Goal: Task Accomplishment & Management: Manage account settings

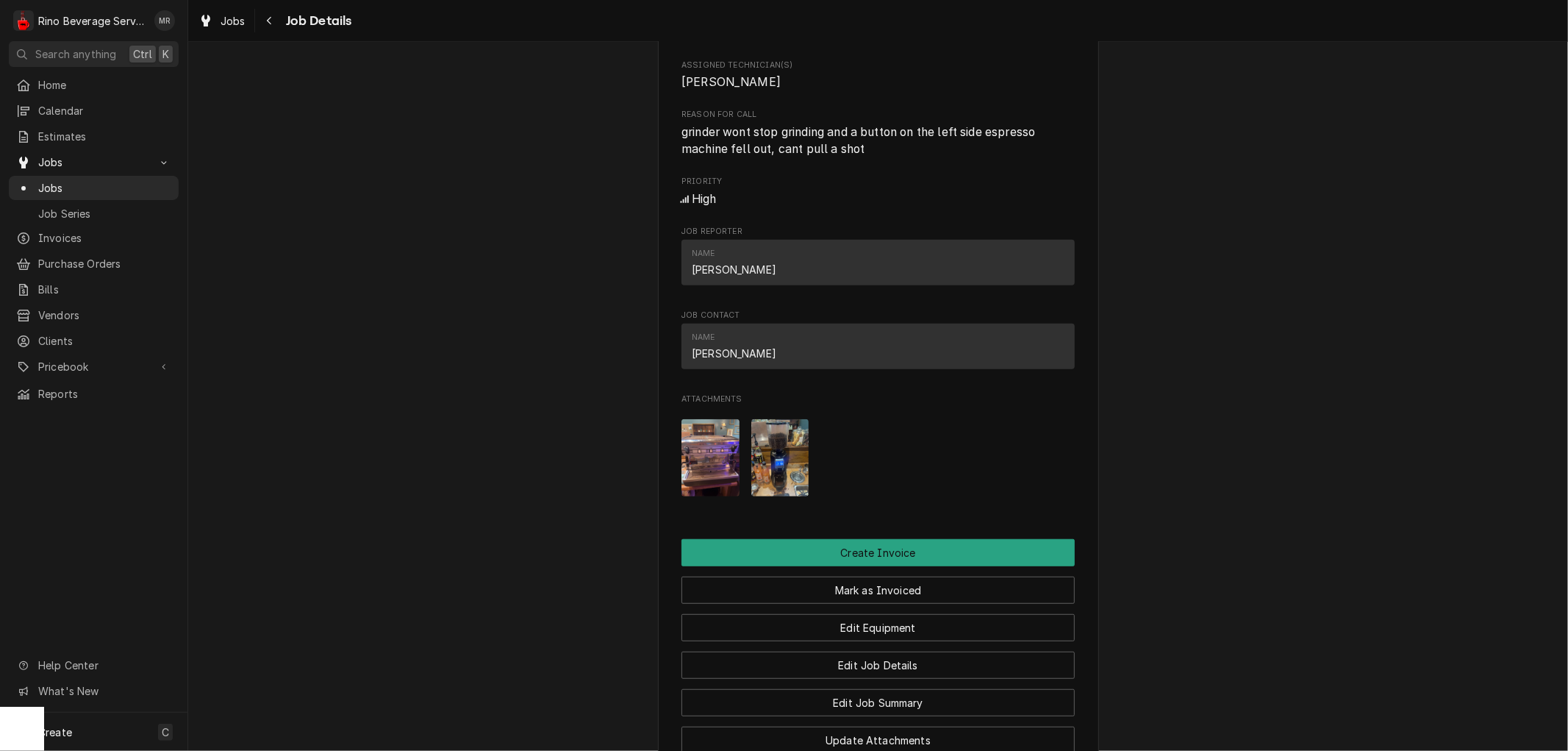
scroll to position [736, 0]
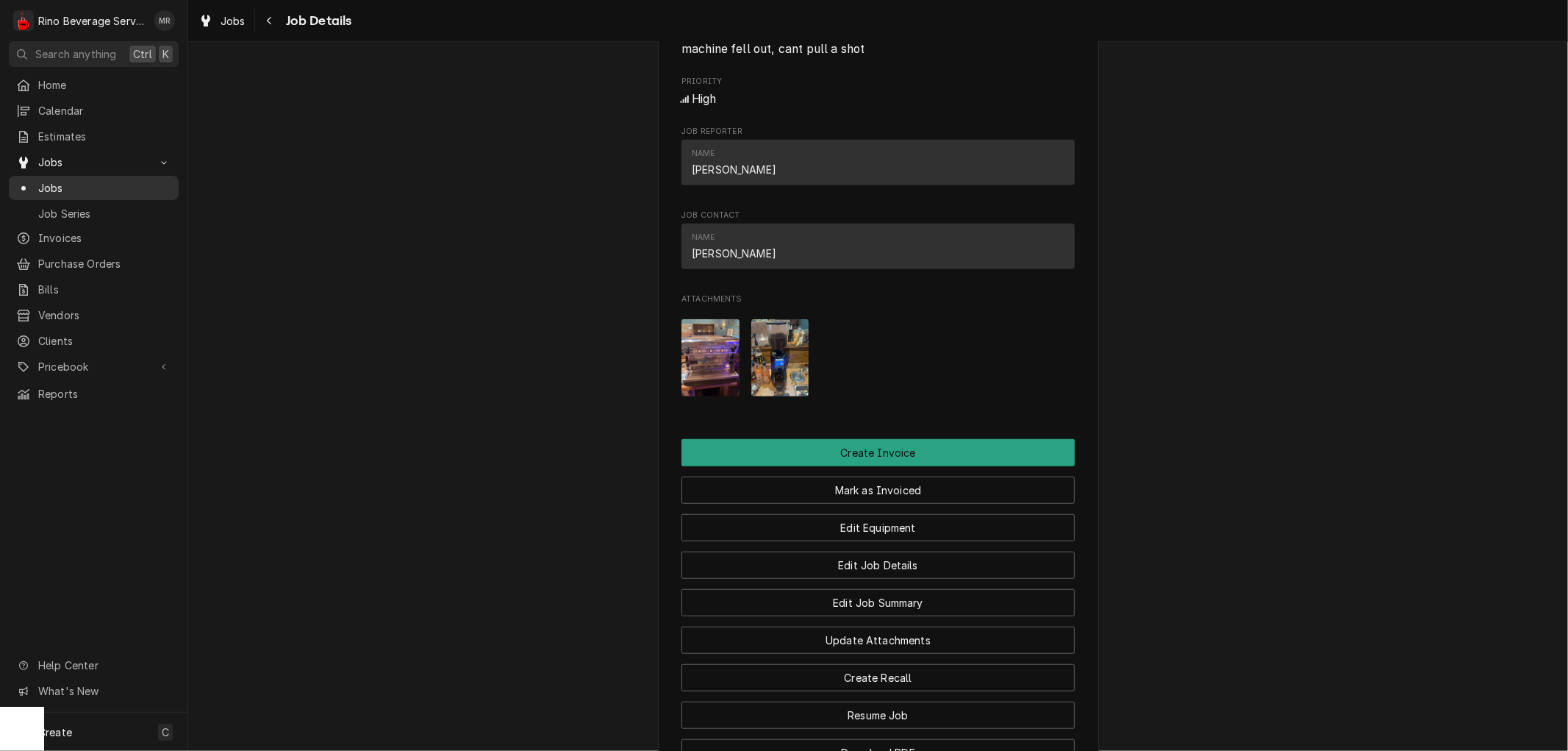
click at [64, 180] on span "Jobs" at bounding box center [105, 188] width 133 height 15
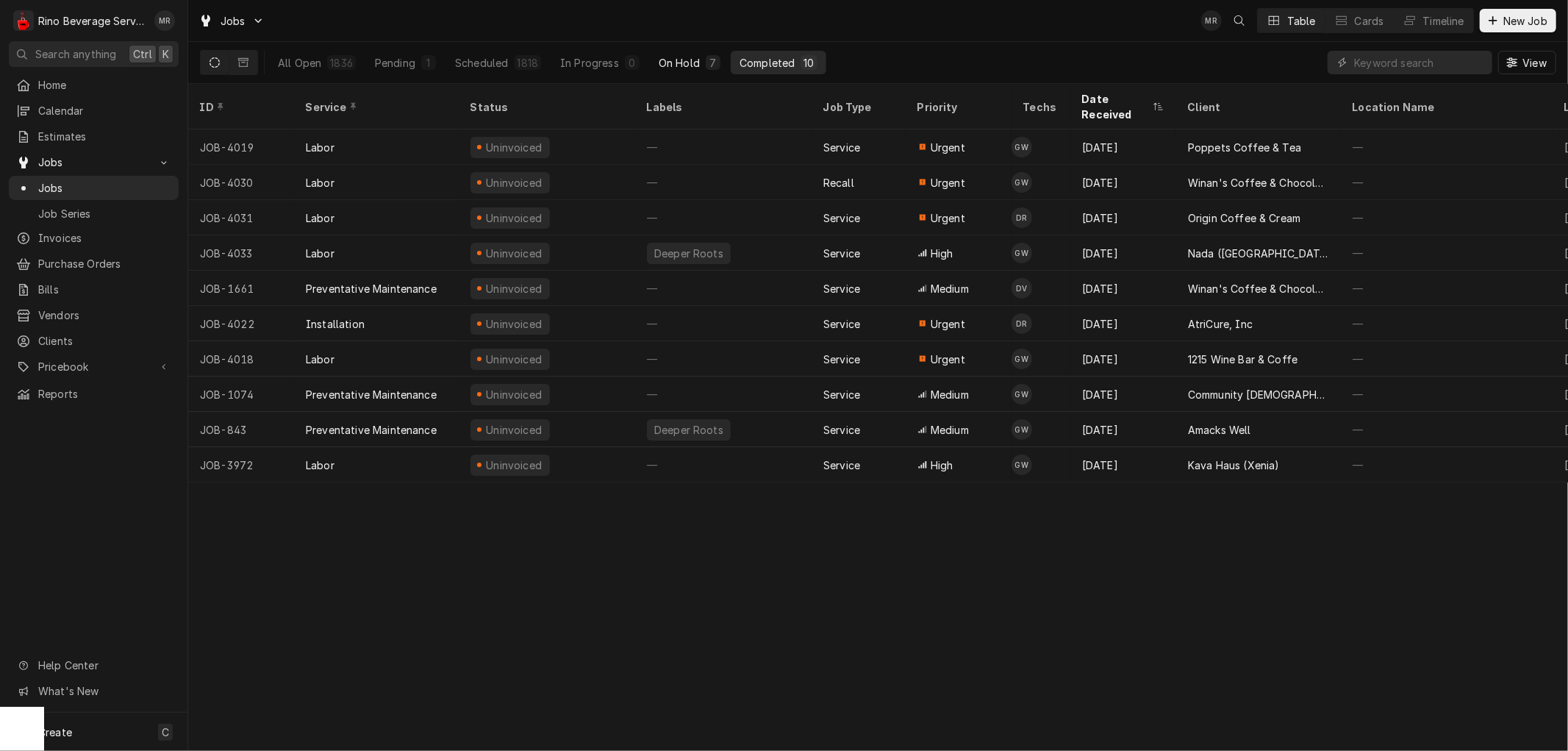
click at [689, 63] on div "On Hold" at bounding box center [679, 62] width 41 height 15
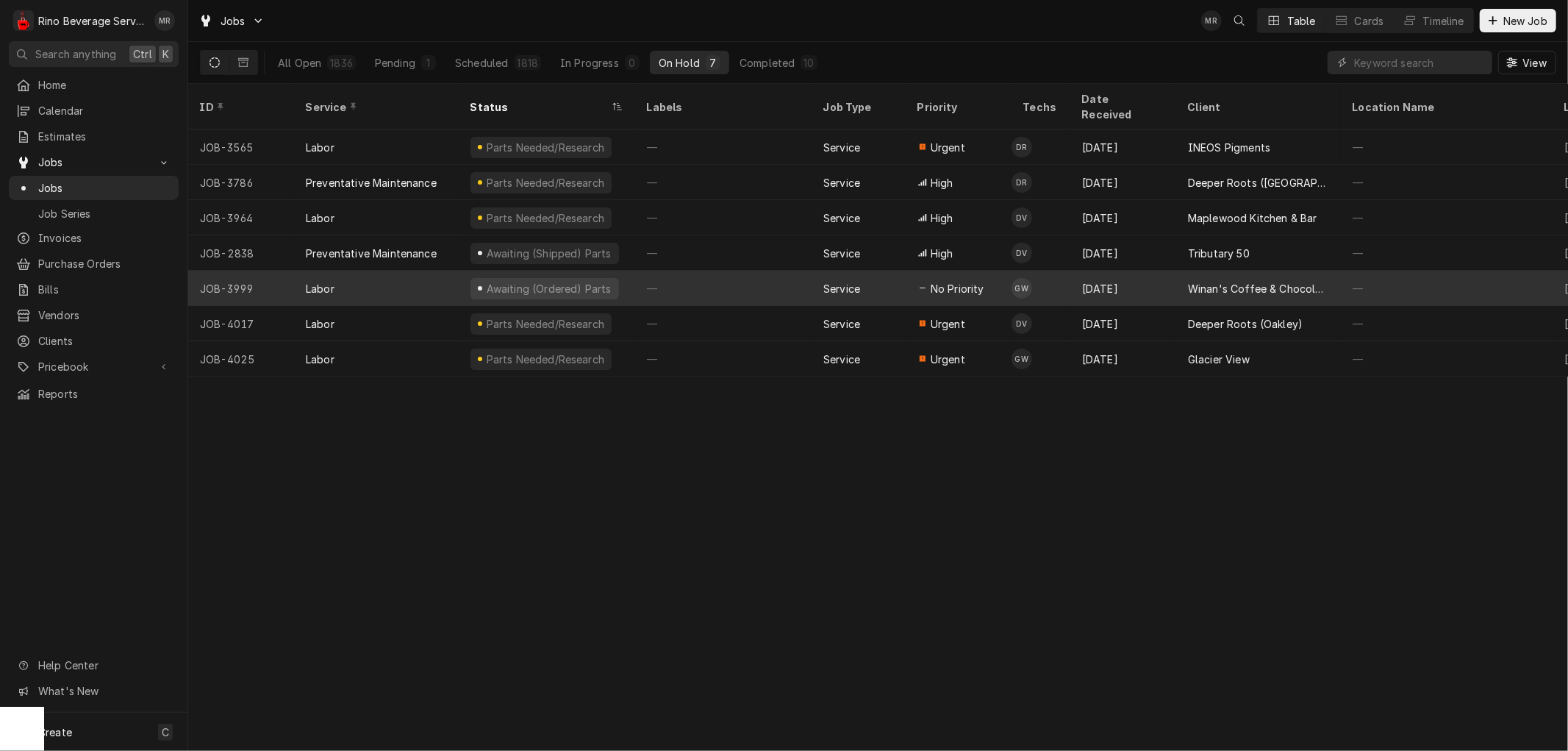
click at [758, 270] on div "—" at bounding box center [723, 288] width 176 height 35
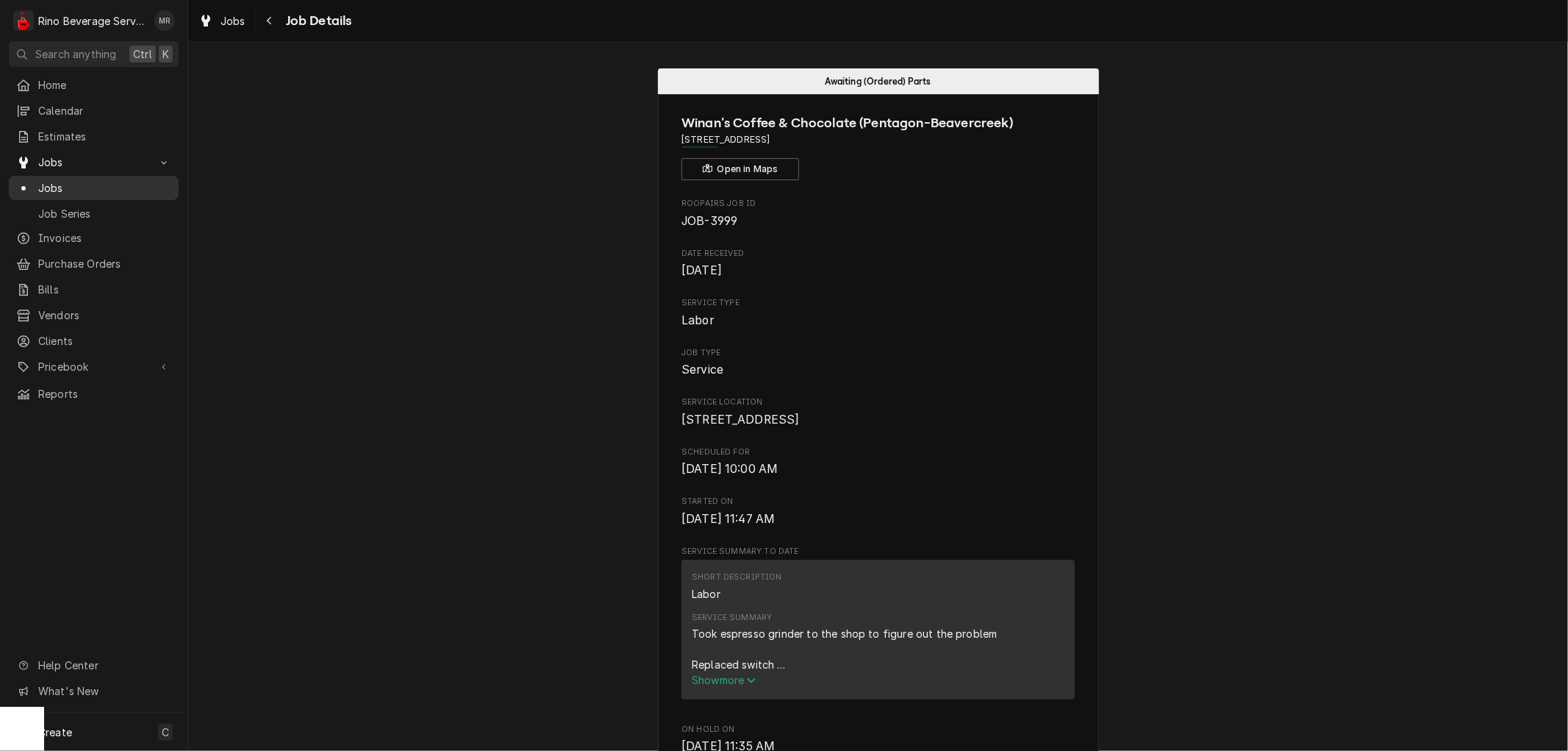
click at [71, 180] on span "Jobs" at bounding box center [105, 188] width 133 height 15
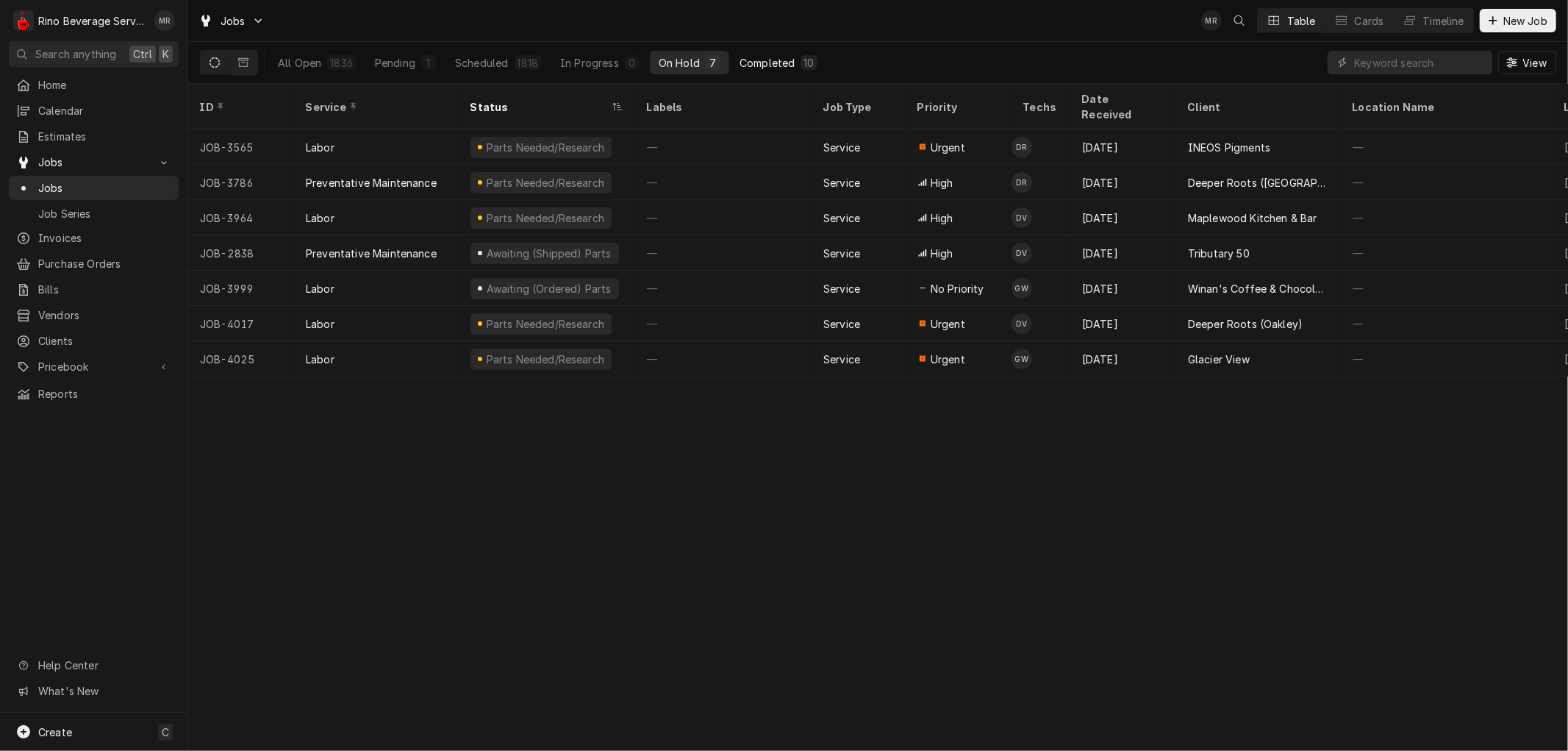
click at [761, 64] on div "Completed" at bounding box center [766, 62] width 55 height 15
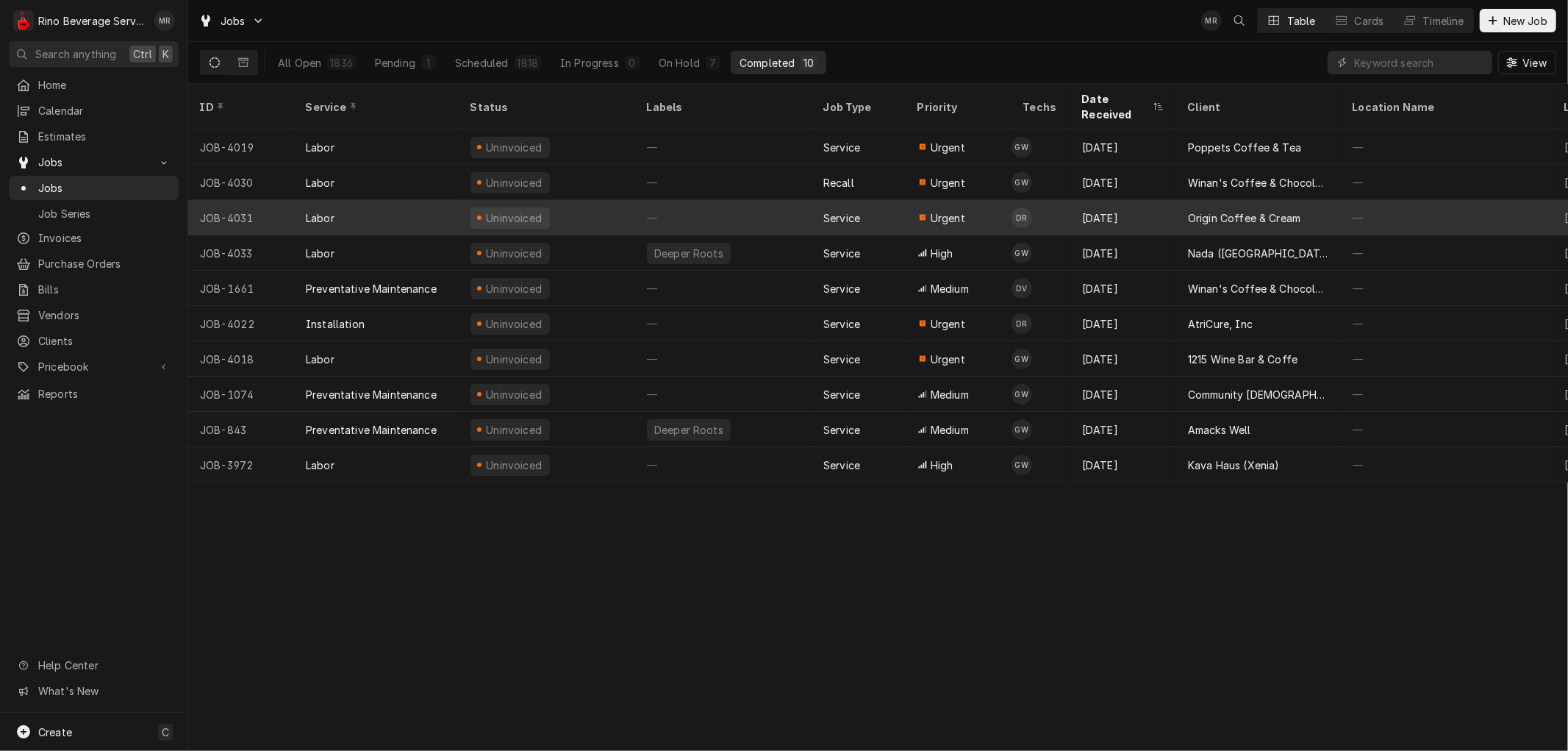
click at [696, 202] on div "—" at bounding box center [723, 218] width 176 height 35
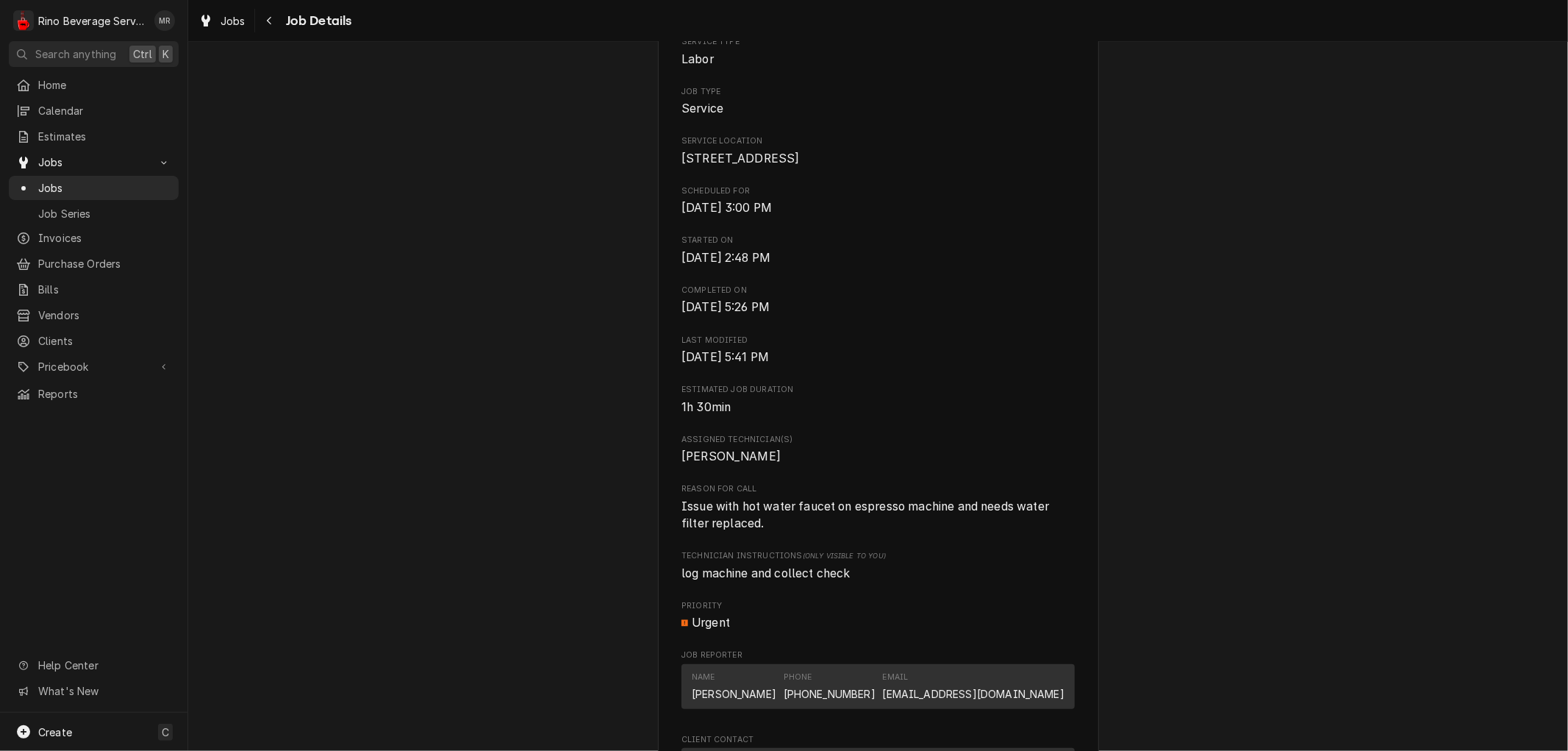
scroll to position [1195, 0]
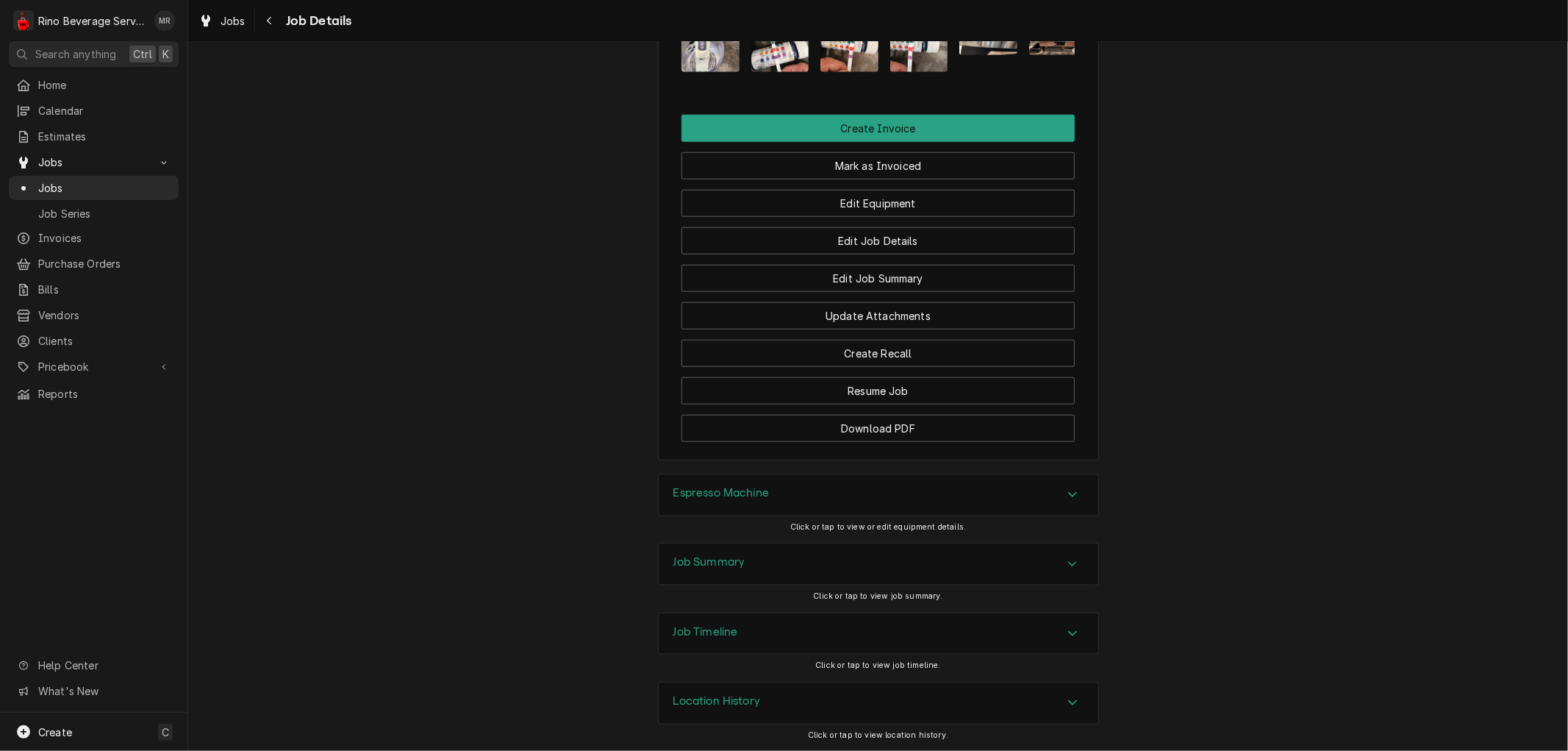
click at [765, 569] on div "Job Summary" at bounding box center [878, 564] width 439 height 41
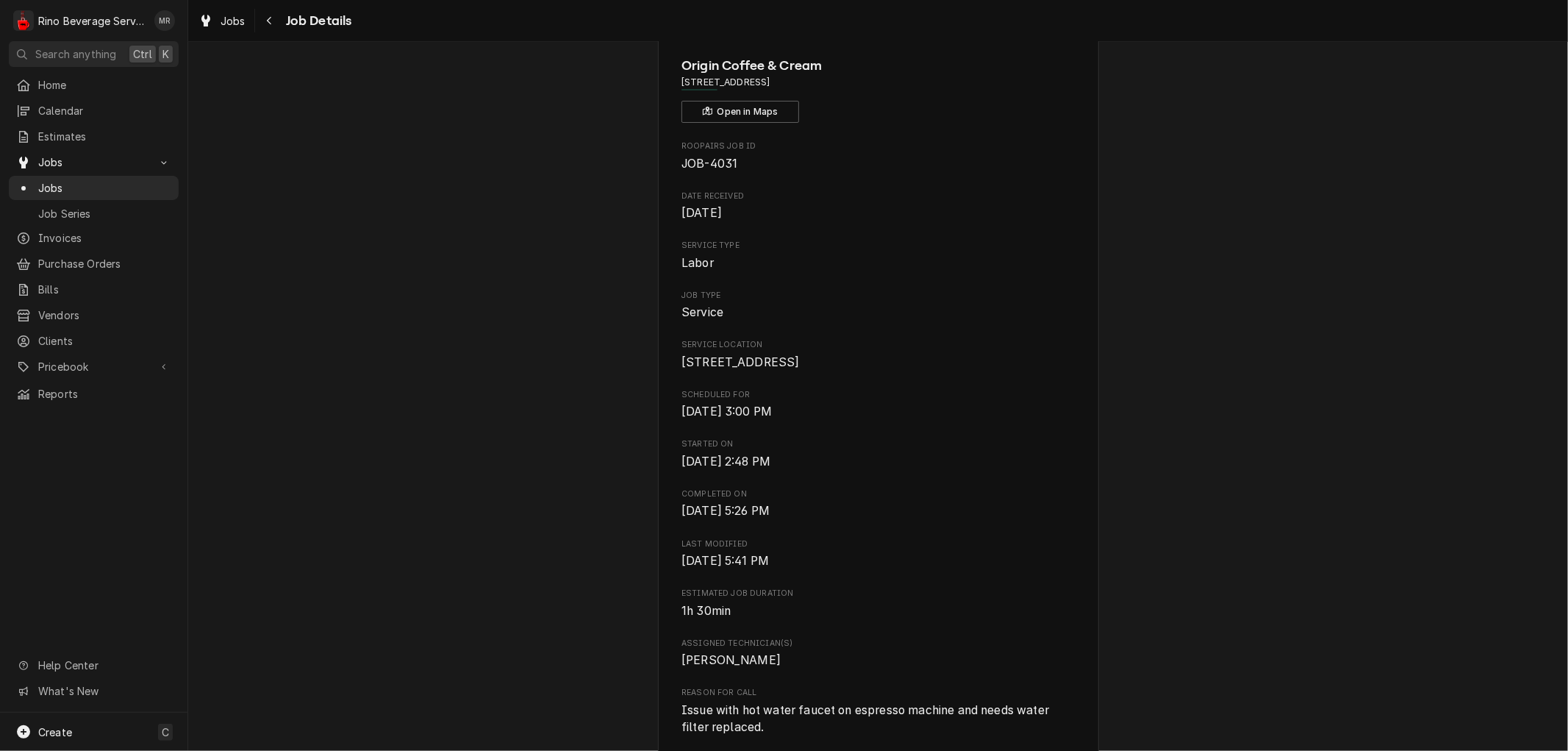
scroll to position [0, 0]
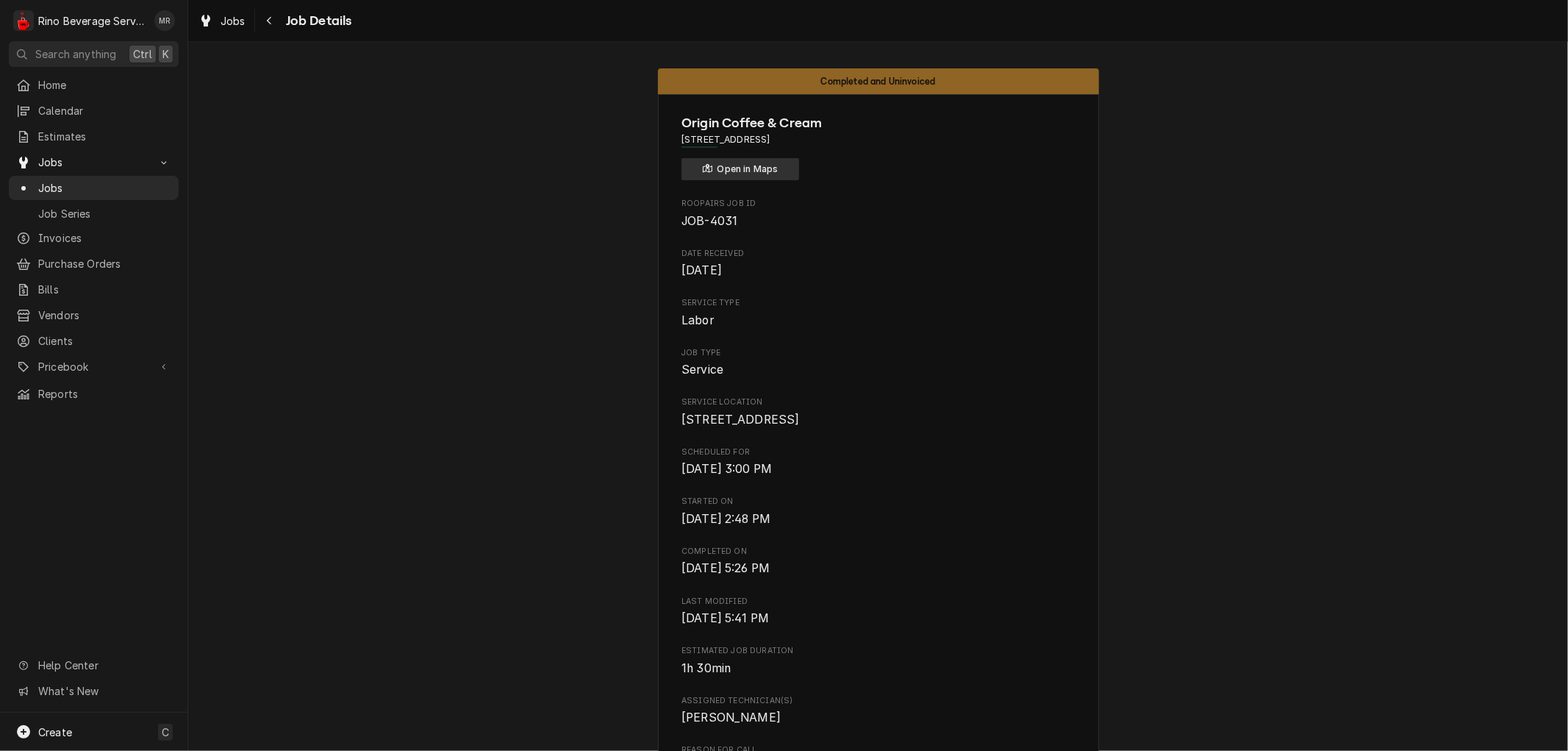
click at [767, 169] on button "Open in Maps" at bounding box center [740, 169] width 118 height 22
click at [231, 17] on span "Jobs" at bounding box center [233, 21] width 25 height 15
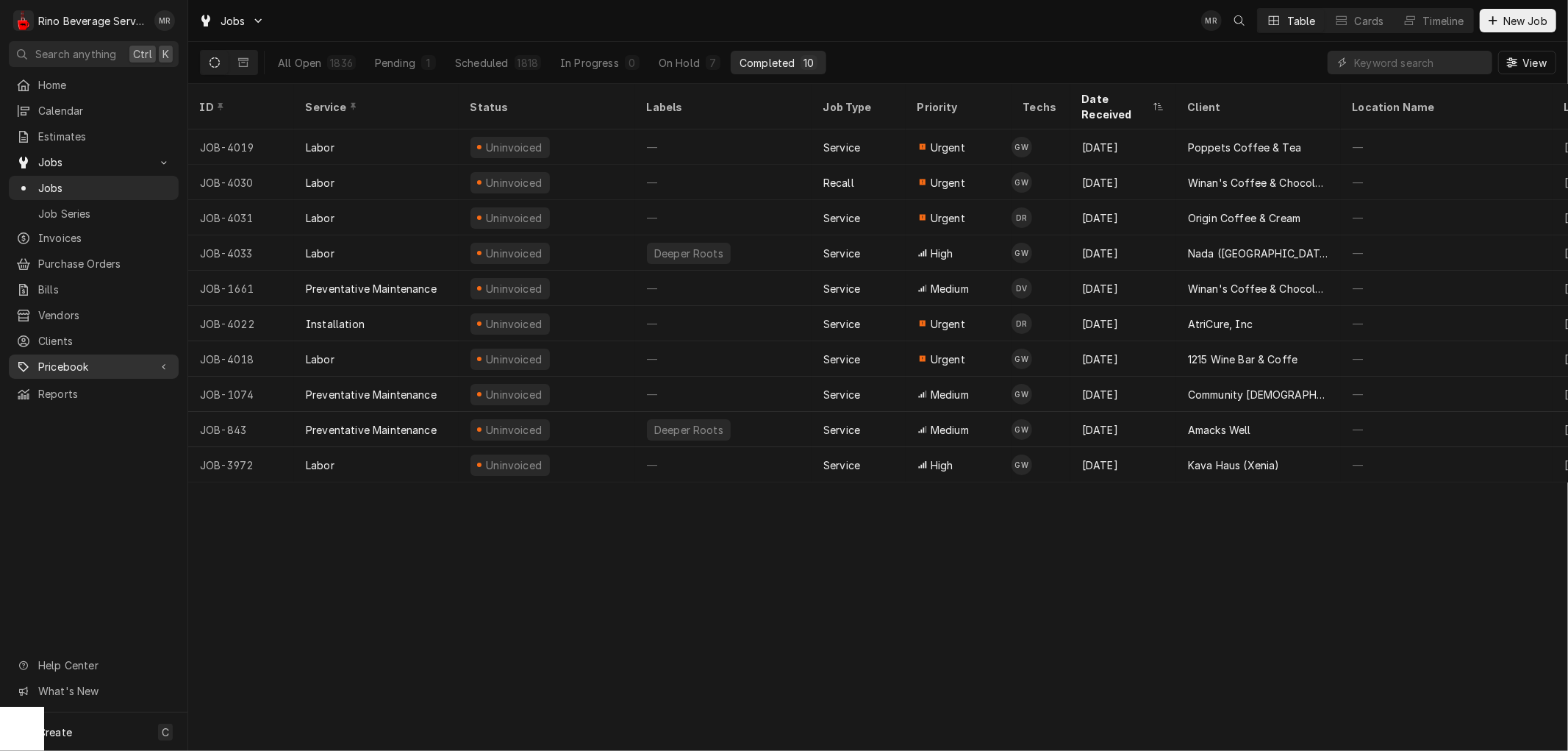
click at [89, 359] on span "Pricebook" at bounding box center [94, 366] width 111 height 15
click at [90, 411] on span "Parts & Materials" at bounding box center [105, 418] width 133 height 15
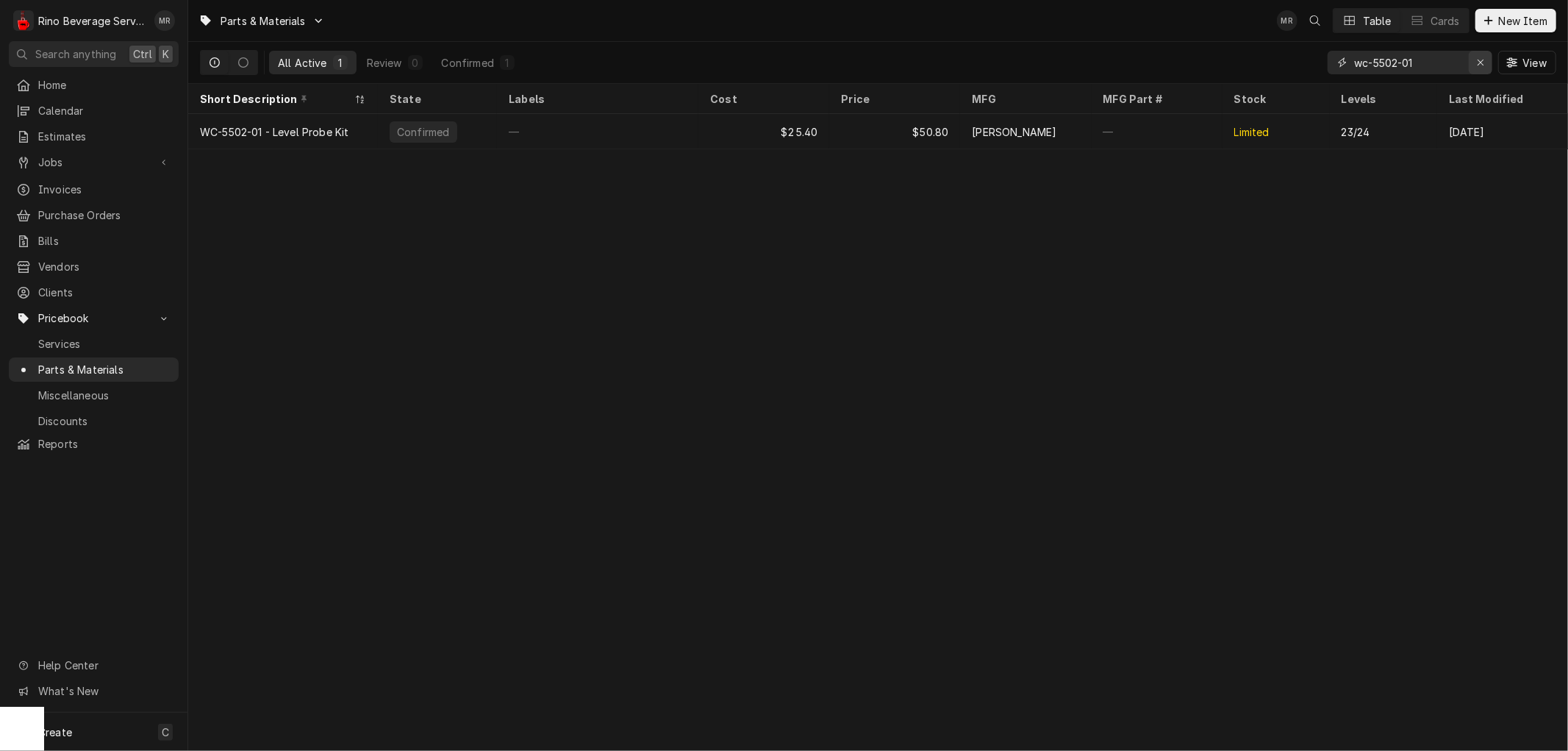
click at [1478, 61] on icon "Erase input" at bounding box center [1481, 62] width 8 height 11
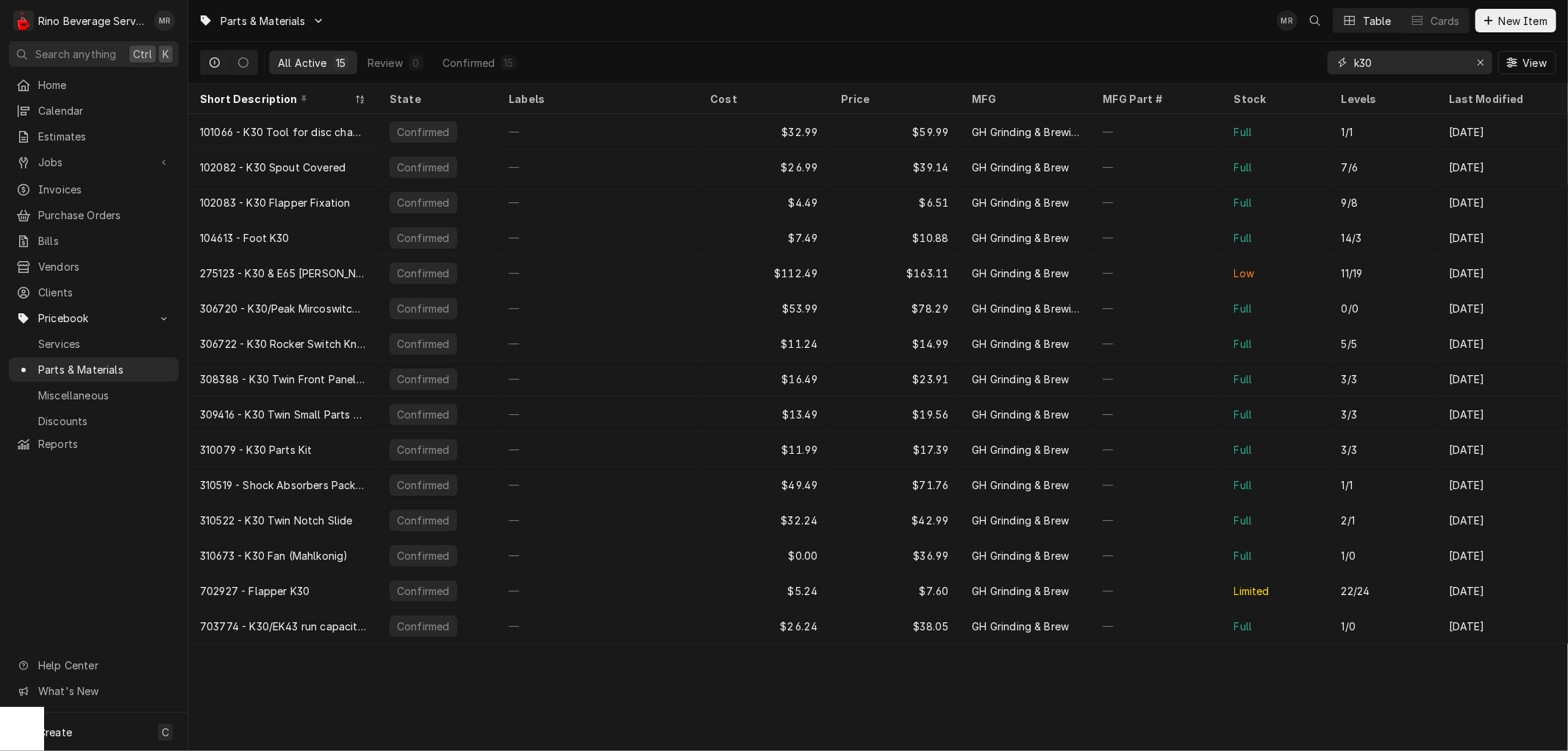
type input "k30"
click at [60, 155] on span "Jobs" at bounding box center [94, 162] width 111 height 15
click at [68, 181] on span "Jobs" at bounding box center [105, 188] width 133 height 15
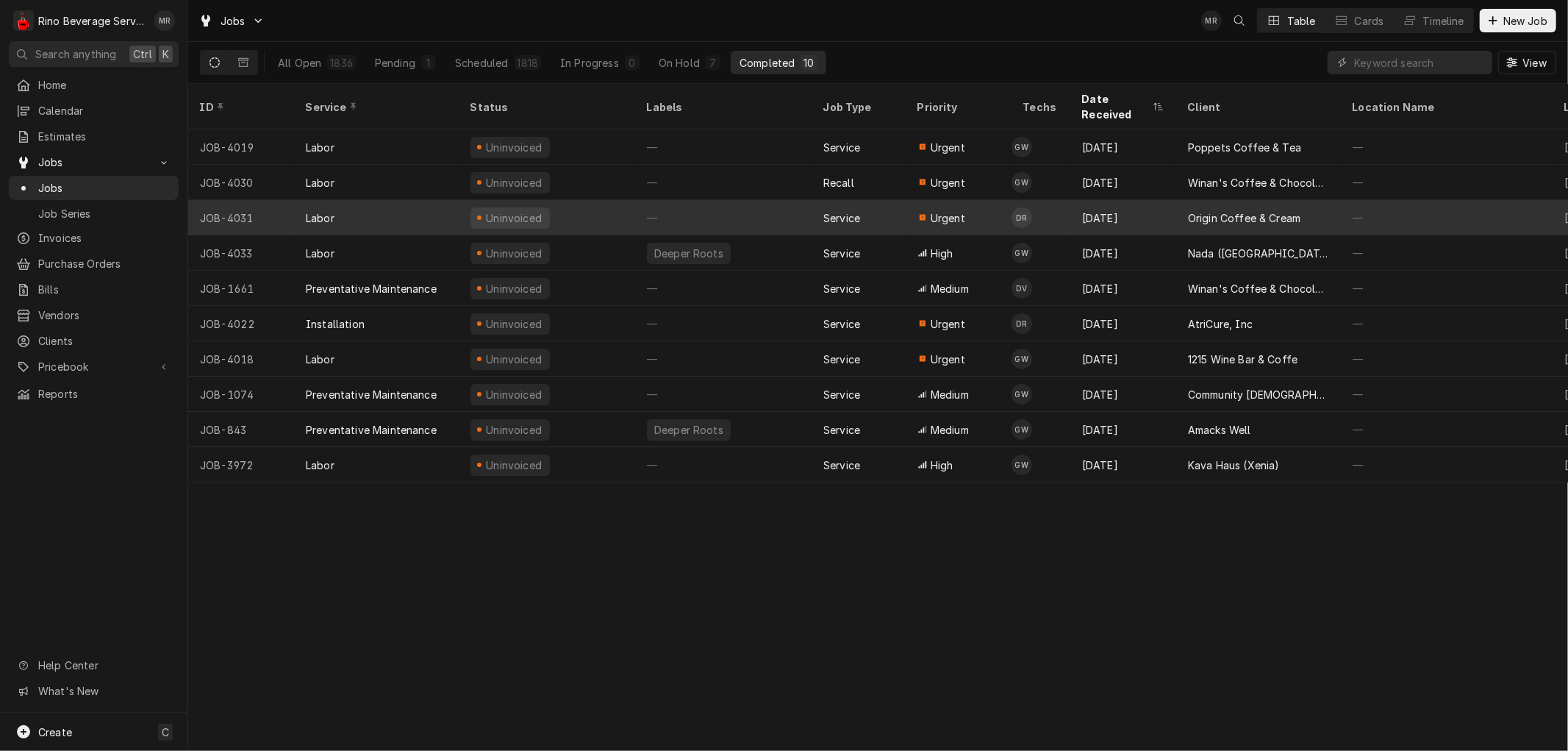
click at [1051, 200] on td "DR" at bounding box center [1041, 218] width 59 height 35
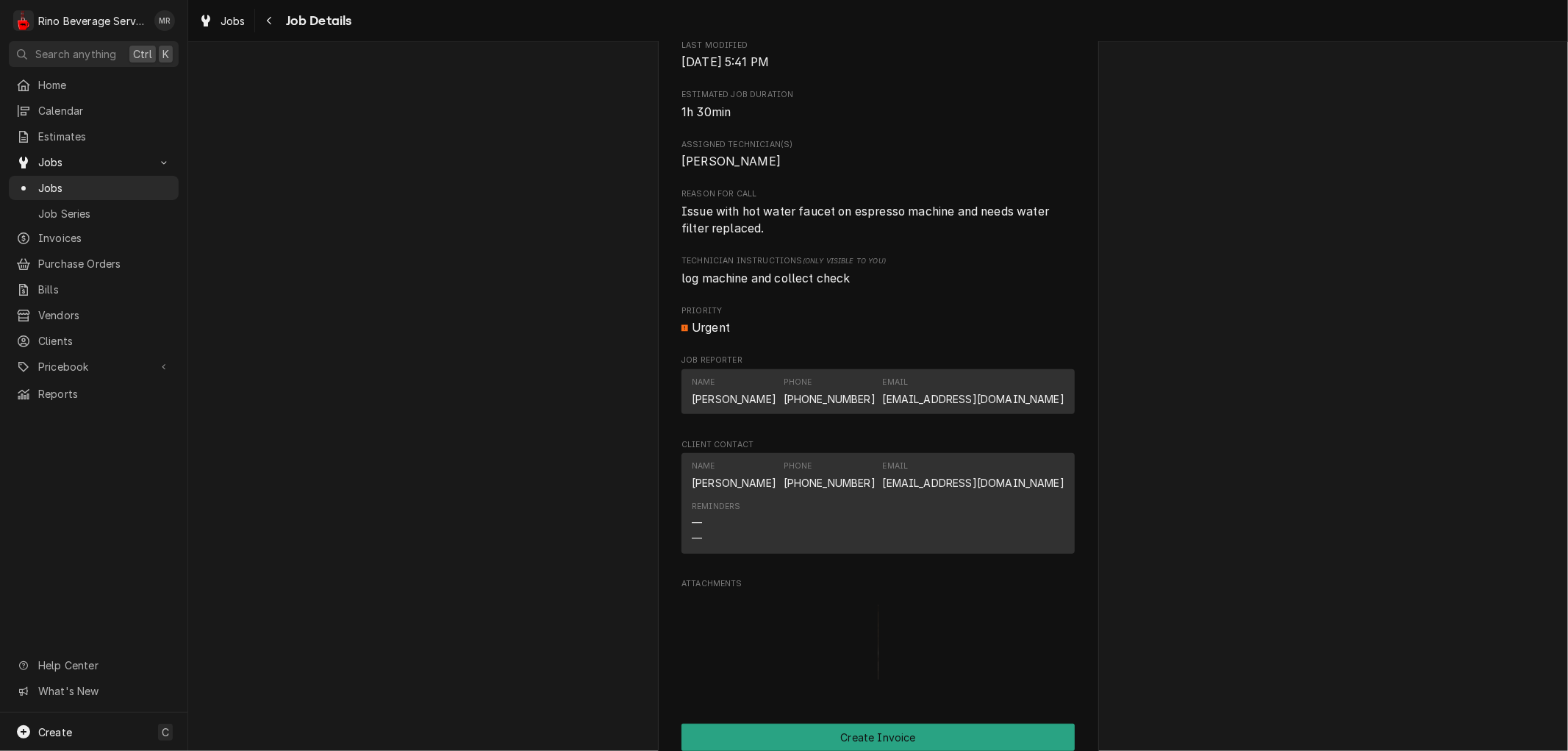
scroll to position [542, 0]
